Goal: Task Accomplishment & Management: Manage account settings

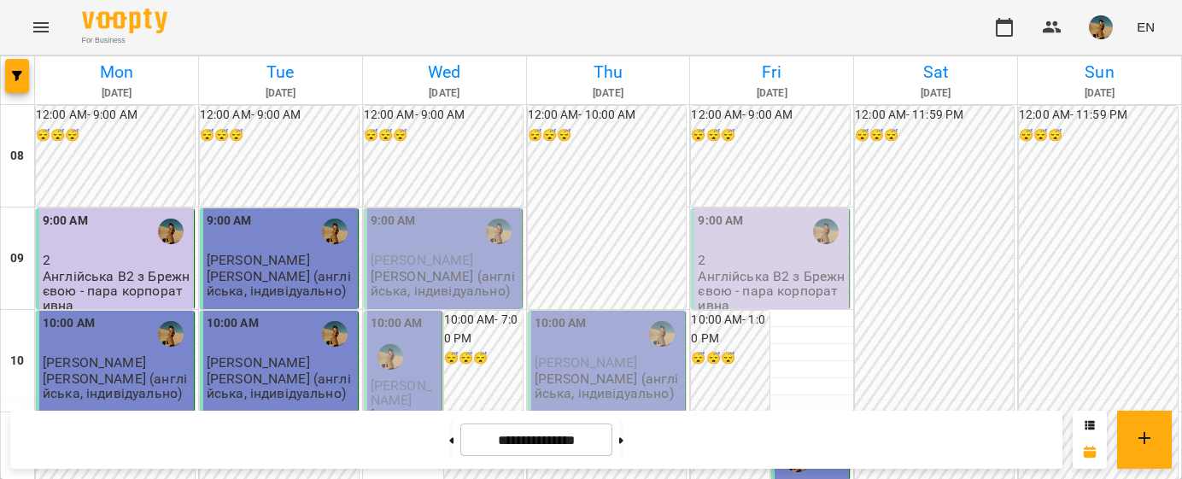
click at [489, 272] on p "[PERSON_NAME] (англійська, індивідуально)" at bounding box center [445, 284] width 148 height 30
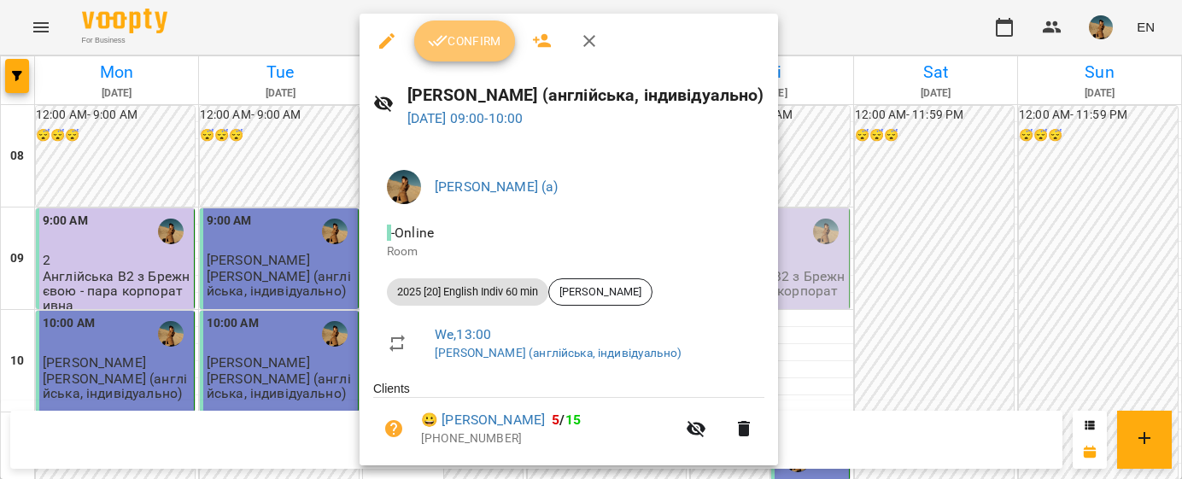
click at [473, 32] on span "Confirm" at bounding box center [464, 41] width 73 height 20
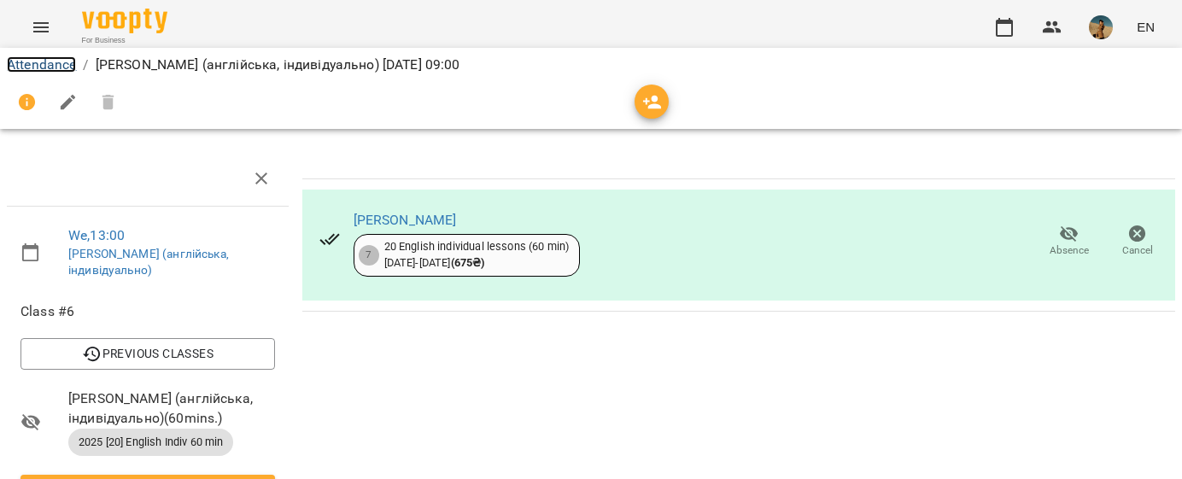
click at [29, 64] on link "Attendance" at bounding box center [41, 64] width 69 height 16
